Goal: Task Accomplishment & Management: Use online tool/utility

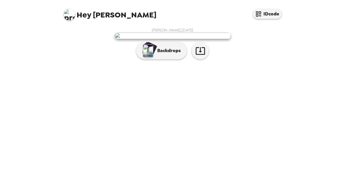
scroll to position [24, 0]
click at [199, 55] on icon "button" at bounding box center [200, 51] width 9 height 8
